Goal: Navigation & Orientation: Find specific page/section

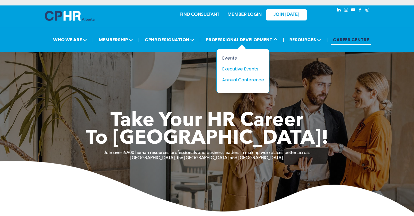
click at [232, 58] on div "Events" at bounding box center [241, 57] width 38 height 7
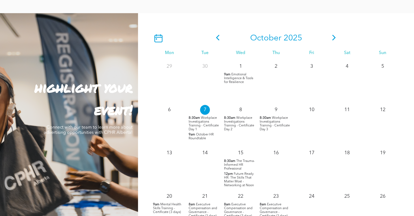
scroll to position [490, 0]
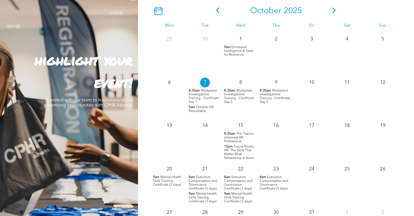
click at [218, 11] on icon at bounding box center [218, 10] width 8 height 6
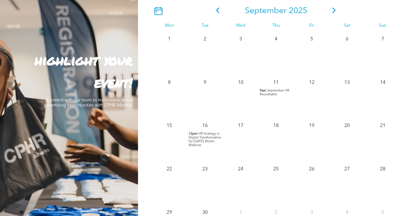
click at [331, 11] on icon at bounding box center [334, 10] width 8 height 6
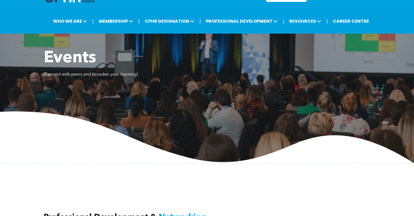
scroll to position [0, 0]
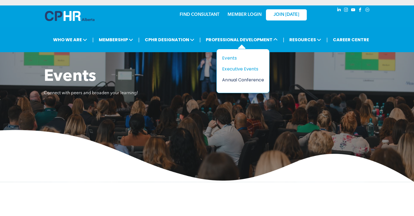
click at [243, 80] on div "Annual Conference" at bounding box center [241, 79] width 38 height 7
